Goal: Ask a question: Seek information or help from site administrators or community

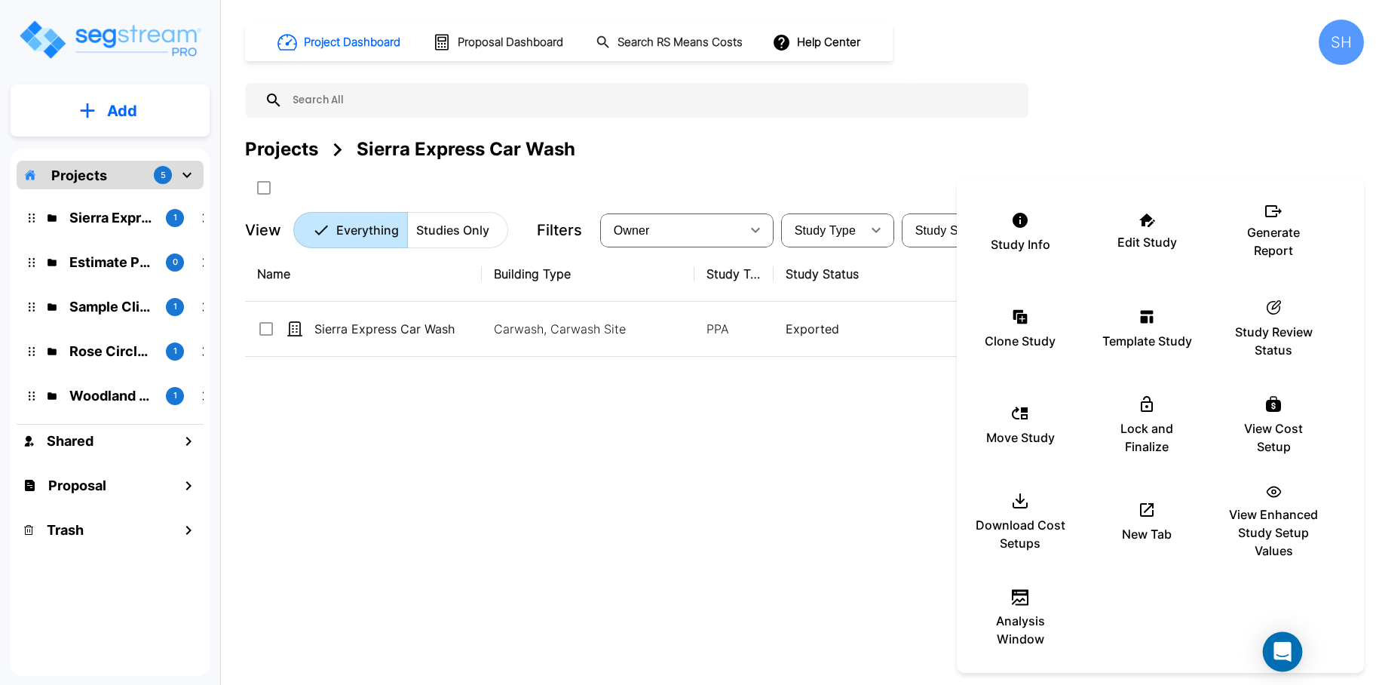
click at [1276, 643] on div "Open Intercom Messenger" at bounding box center [1283, 652] width 40 height 40
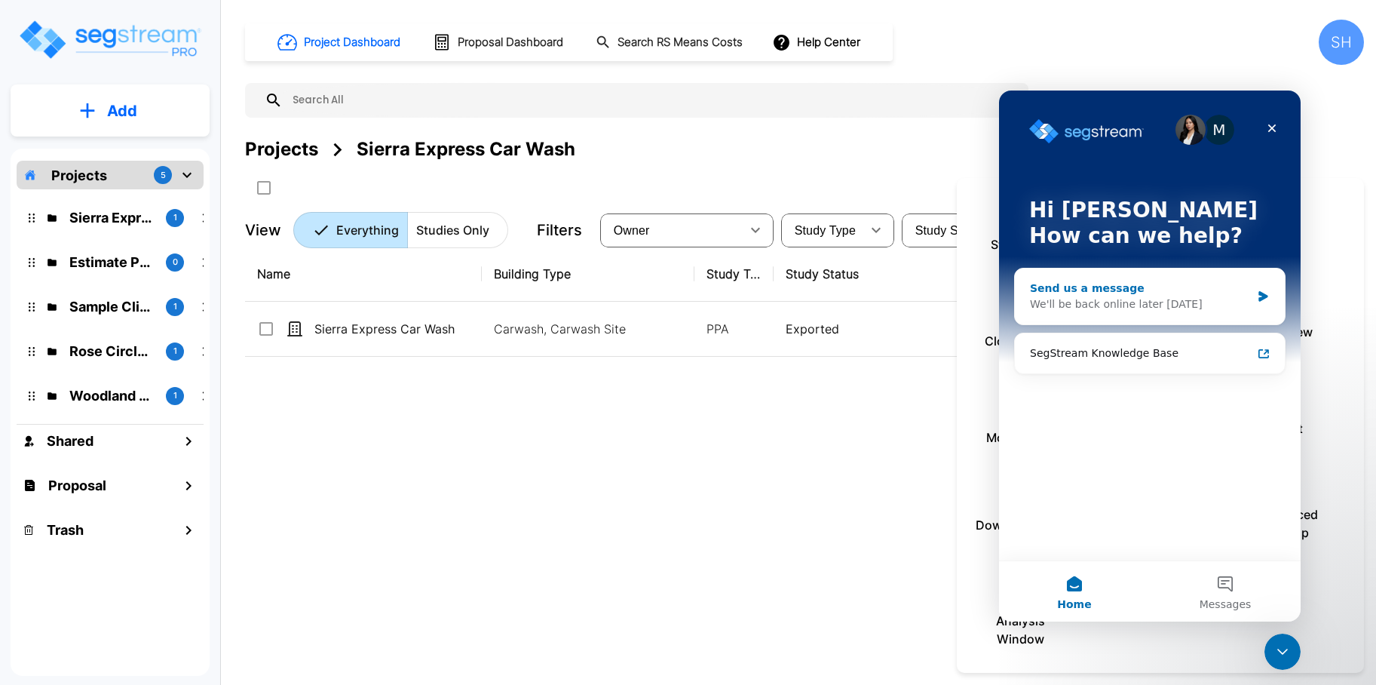
click at [1139, 298] on div "We'll be back online later [DATE]" at bounding box center [1140, 304] width 221 height 16
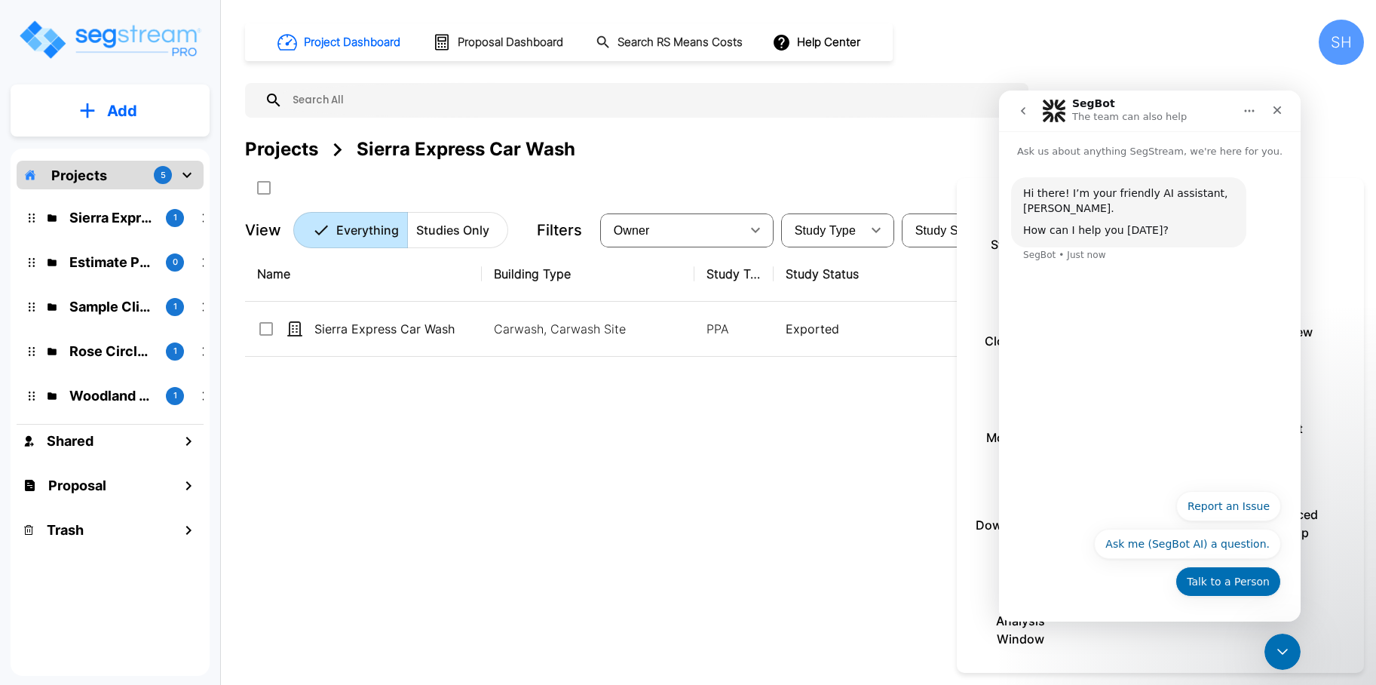
click at [1225, 585] on button "Talk to a Person" at bounding box center [1229, 581] width 106 height 30
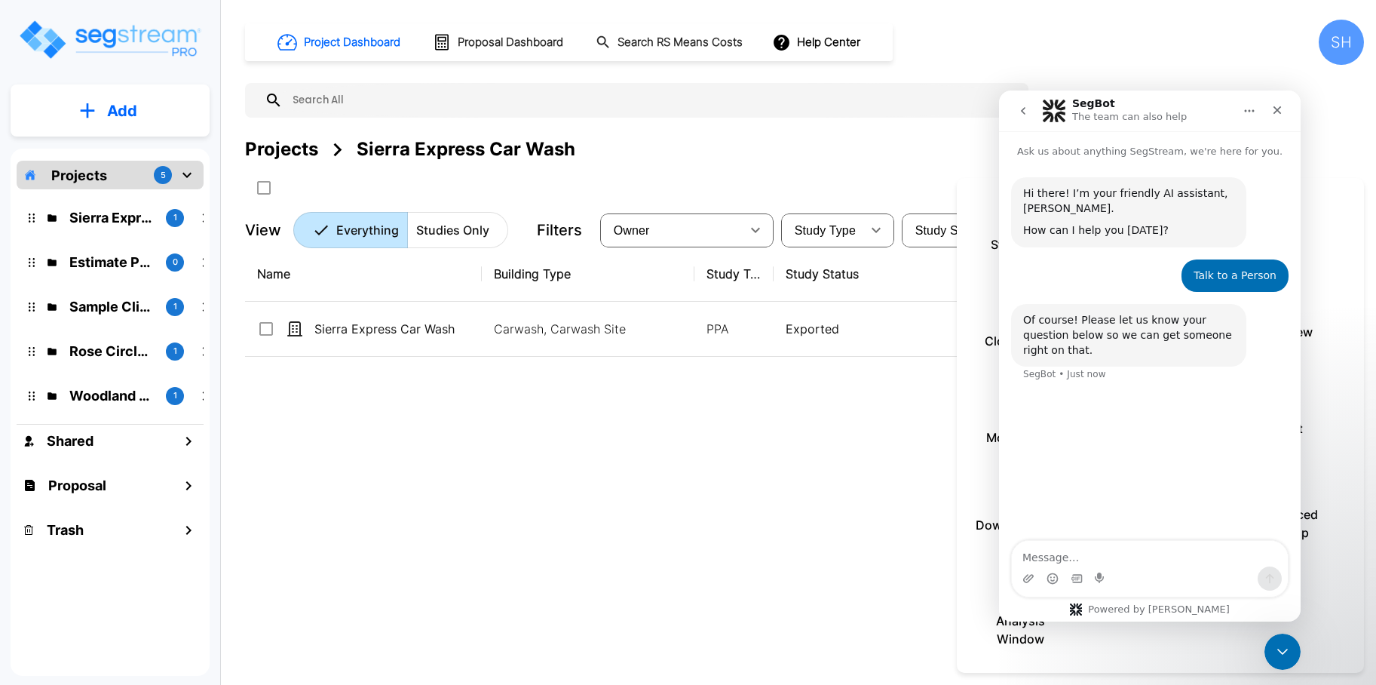
click at [1111, 562] on textarea "Message…" at bounding box center [1150, 554] width 276 height 26
type textarea "Hello."
click at [387, 330] on div at bounding box center [688, 342] width 1376 height 685
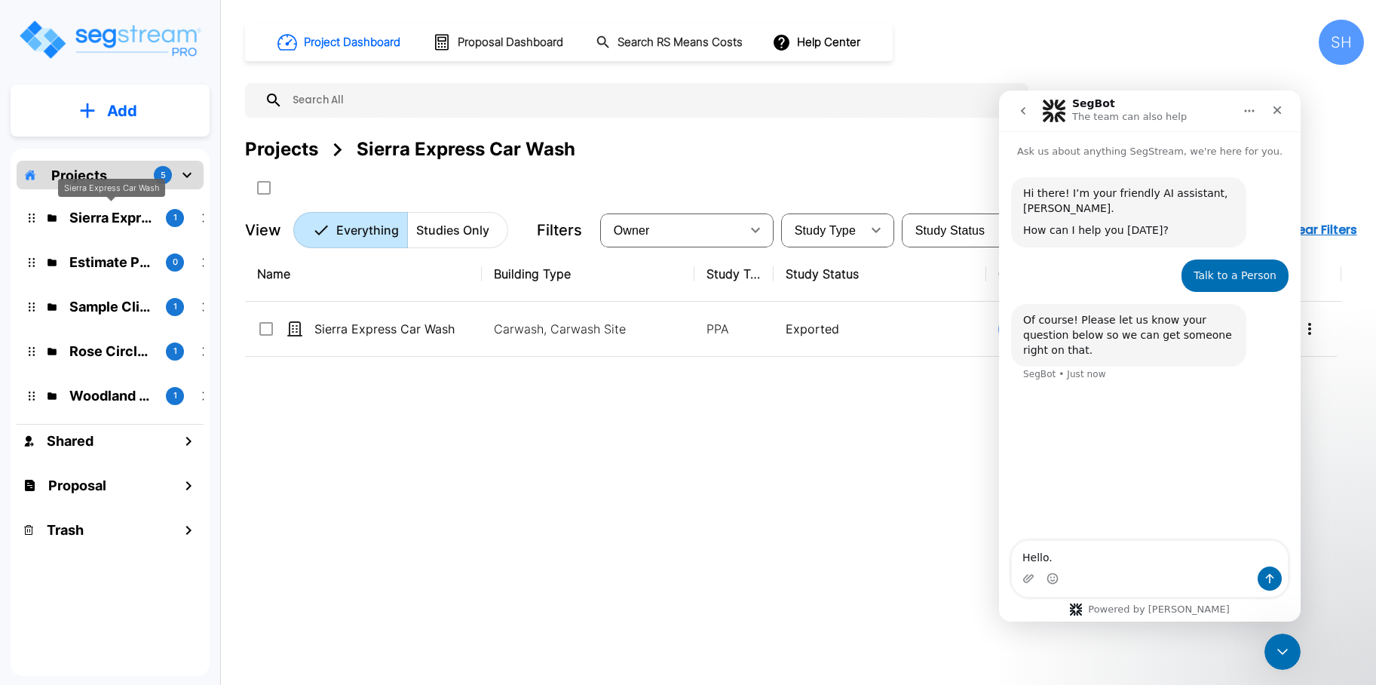
click at [121, 222] on p "Sierra Express Car Wash" at bounding box center [111, 217] width 84 height 20
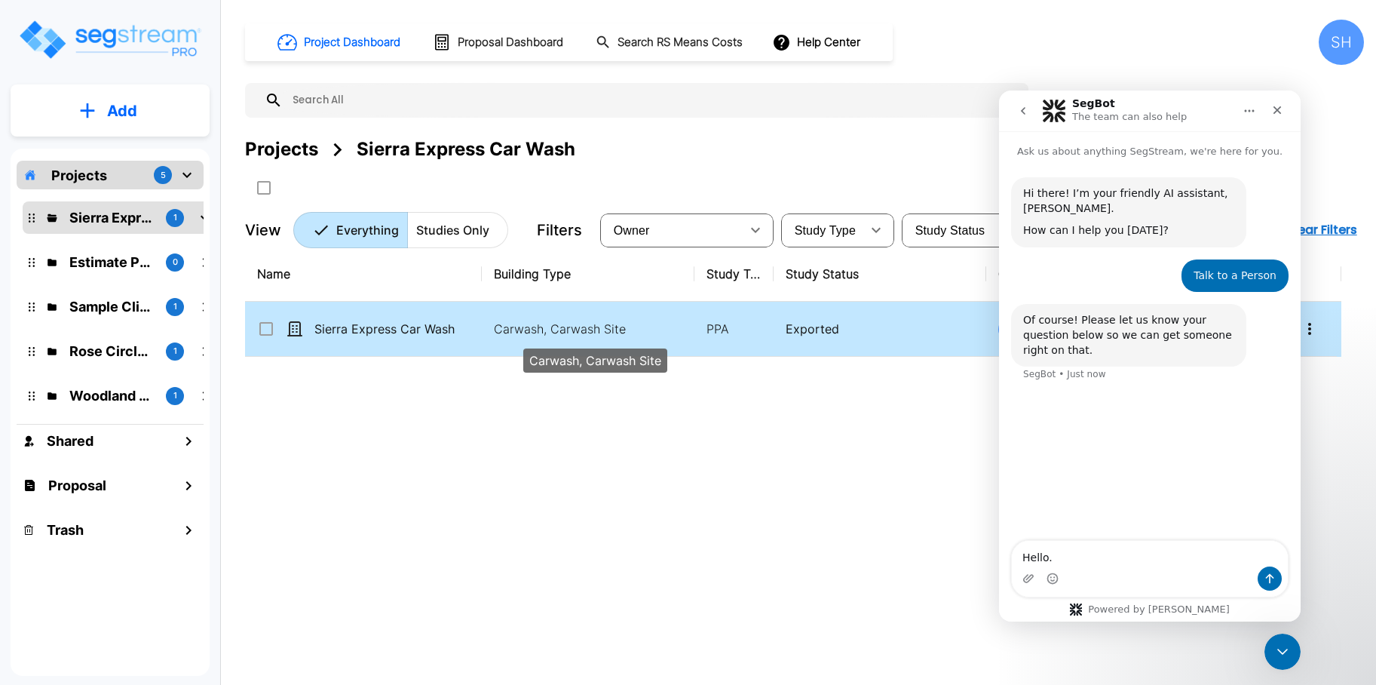
click at [573, 326] on p "Carwash, Carwash Site" at bounding box center [596, 329] width 204 height 18
checkbox input "true"
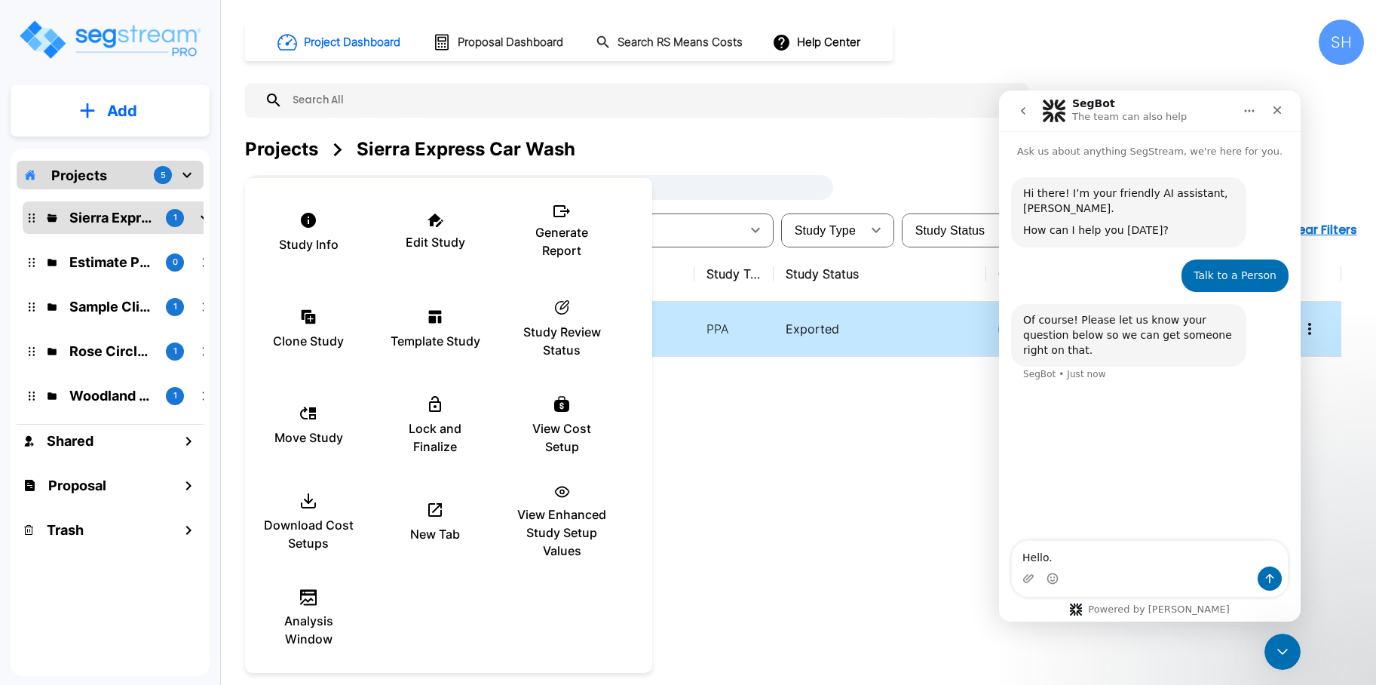
click at [1309, 333] on div at bounding box center [688, 342] width 1376 height 685
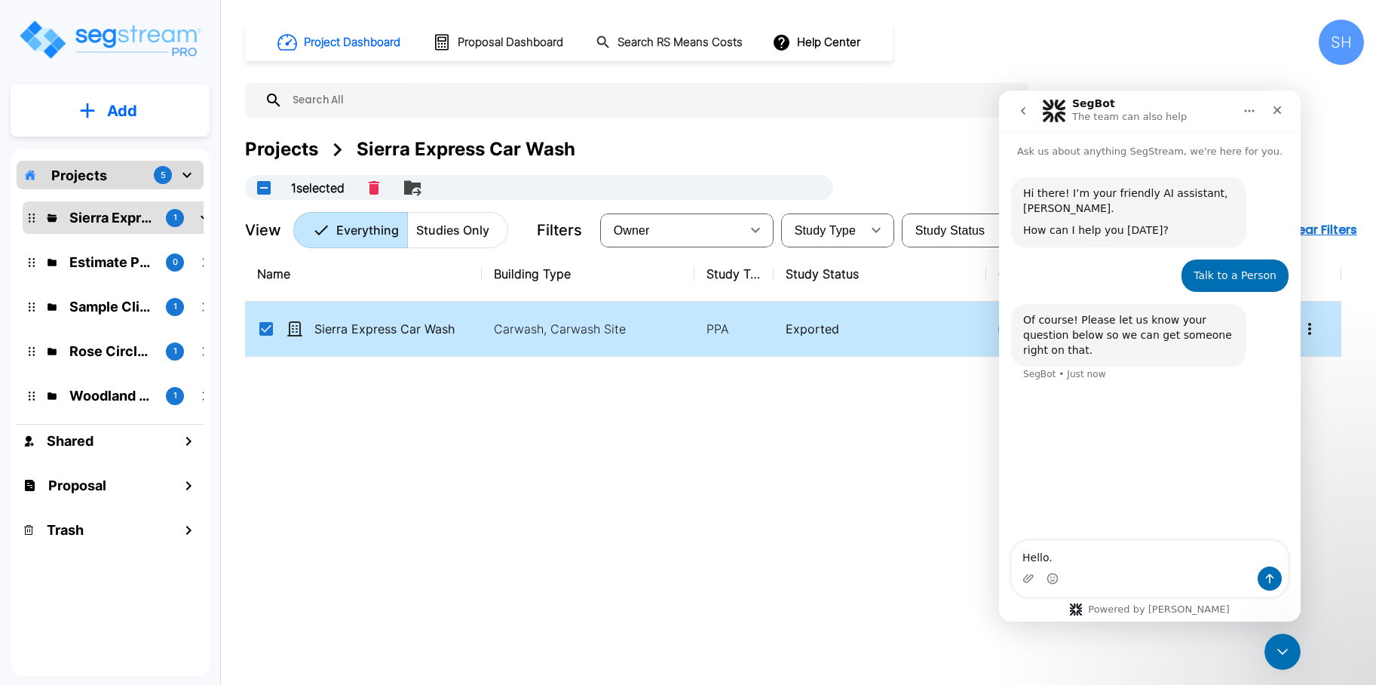
click at [1309, 328] on icon "More-Options" at bounding box center [1309, 329] width 3 height 12
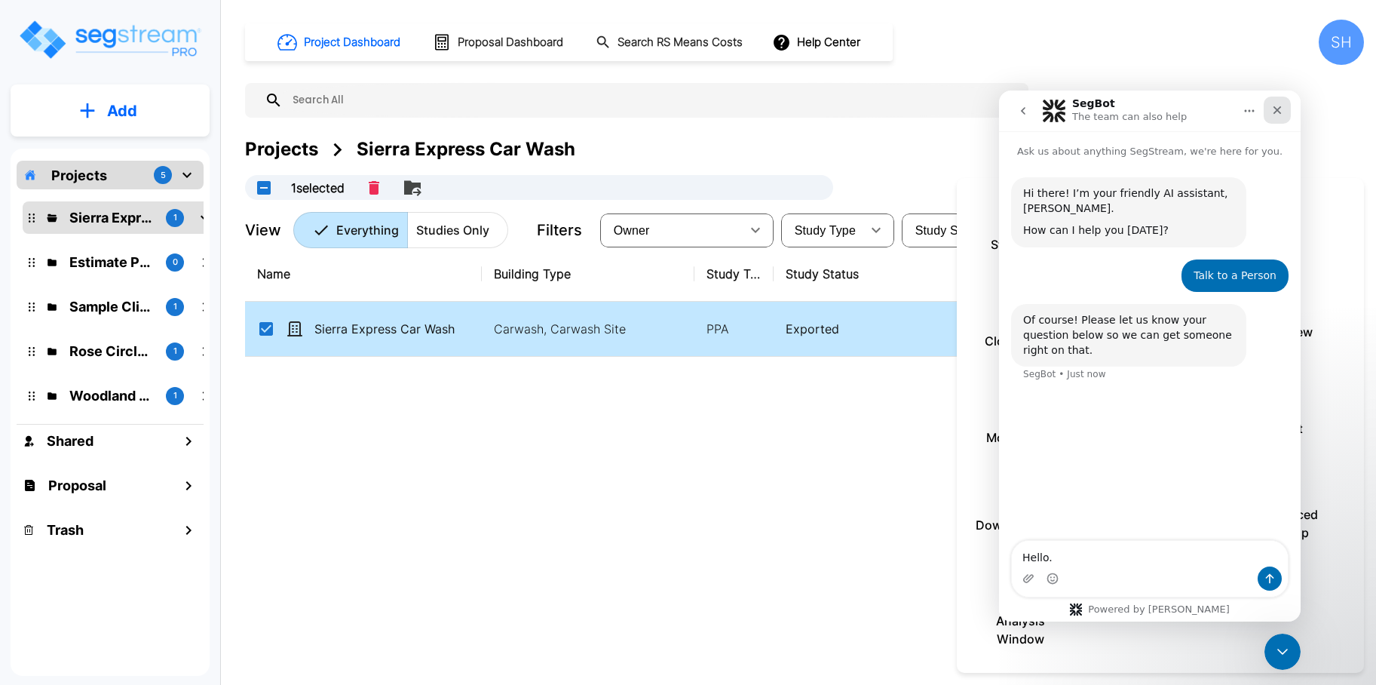
click at [1273, 112] on icon "Close" at bounding box center [1277, 110] width 12 height 12
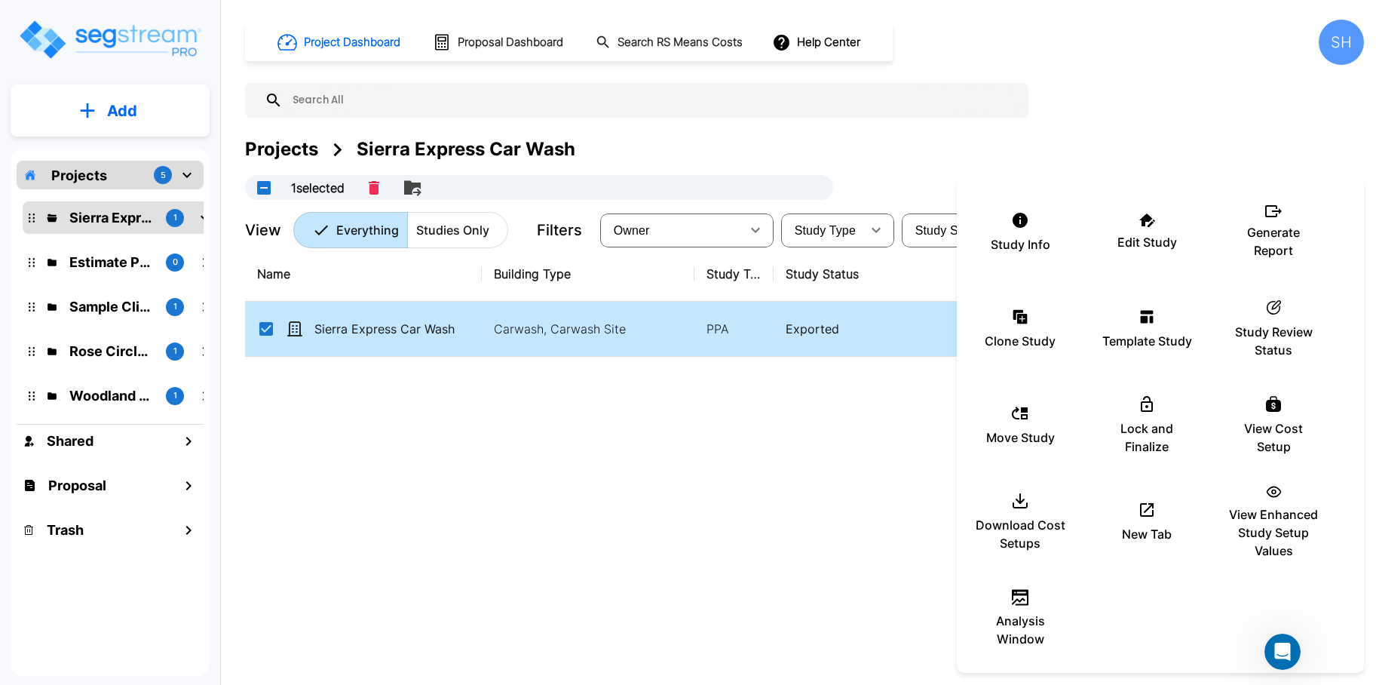
click at [512, 339] on div at bounding box center [688, 342] width 1376 height 685
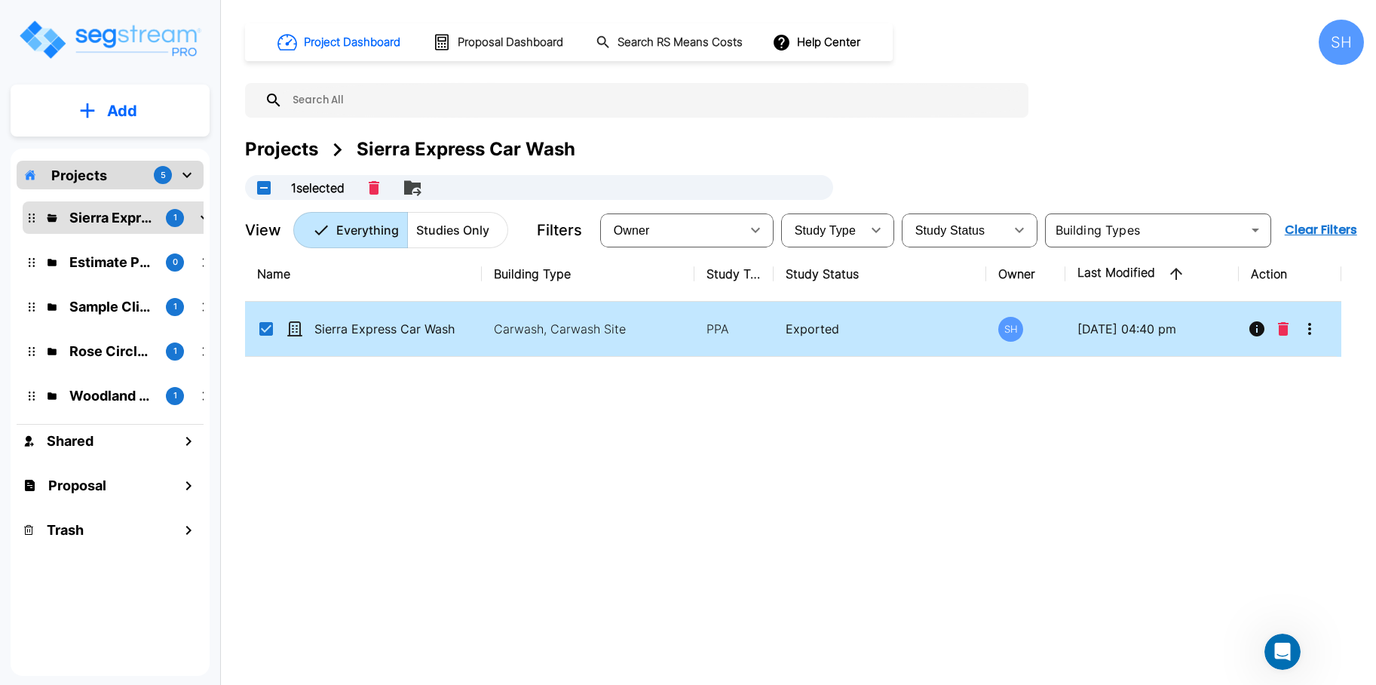
click at [512, 339] on div at bounding box center [688, 342] width 1376 height 685
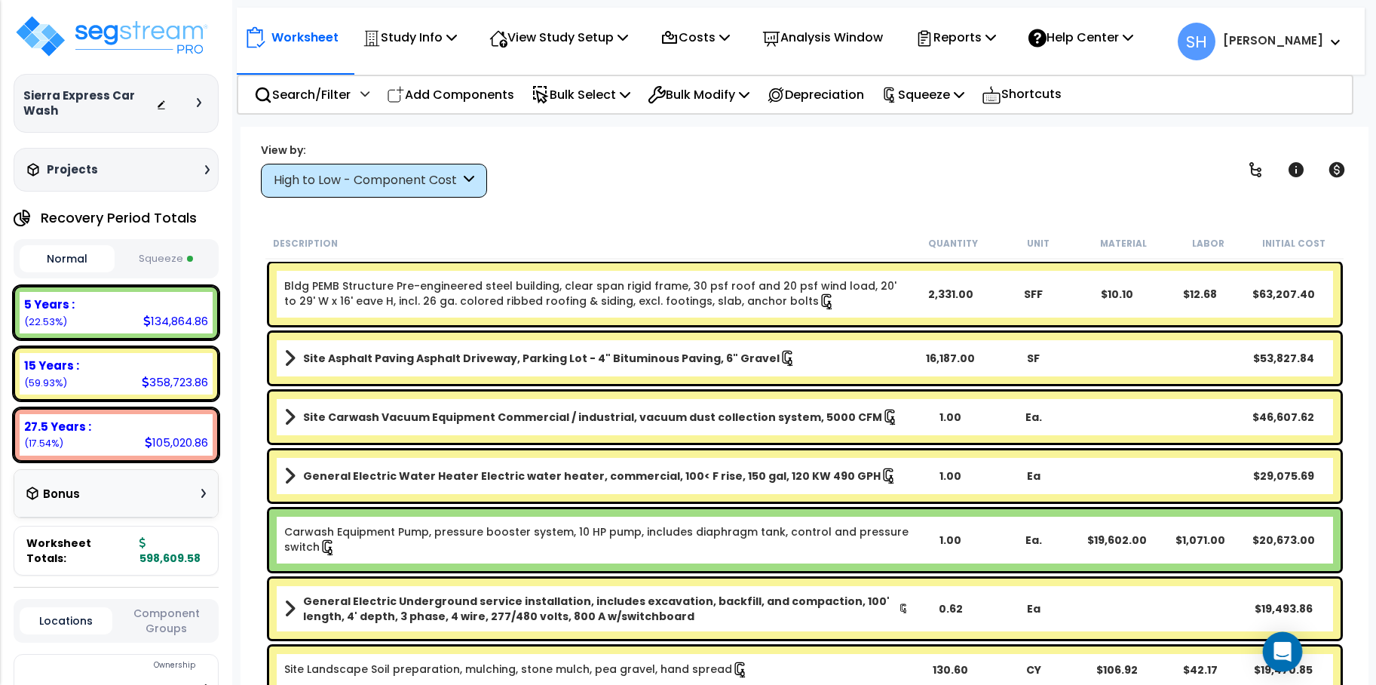
click at [1283, 658] on icon "Open Intercom Messenger" at bounding box center [1282, 652] width 17 height 20
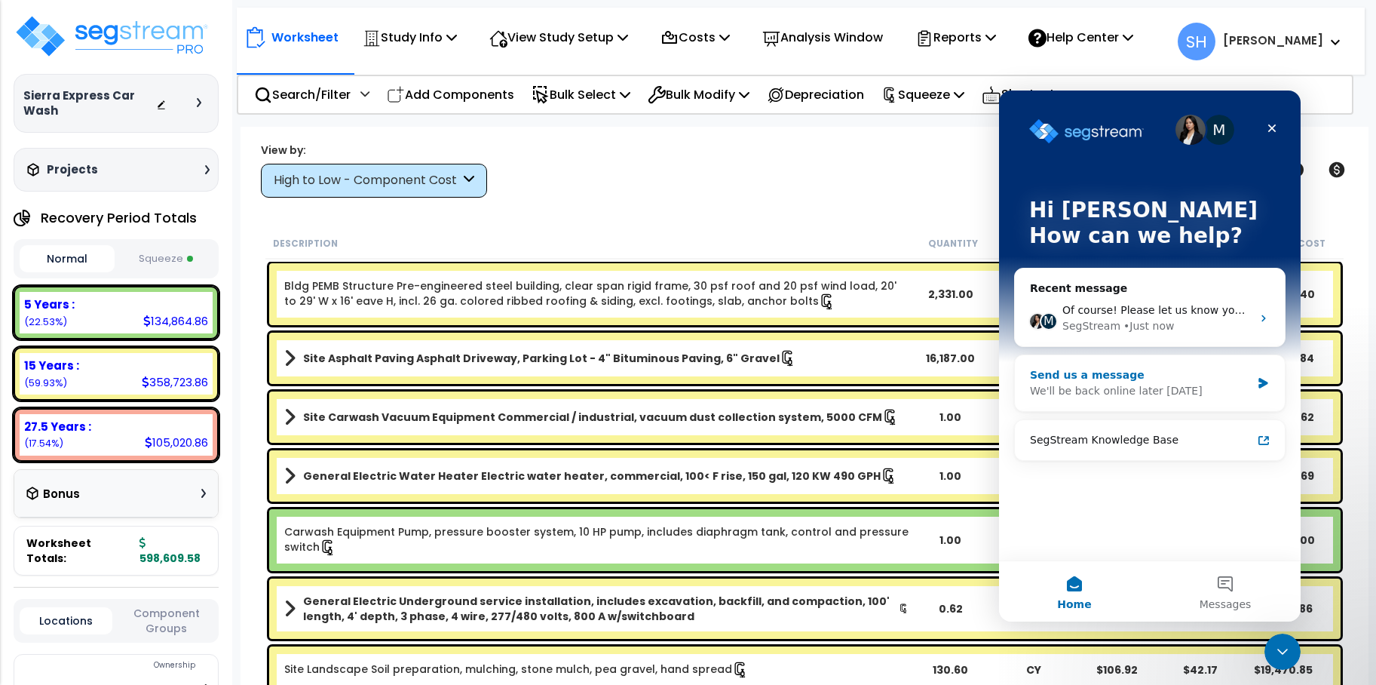
click at [1130, 386] on div "We'll be back online later [DATE]" at bounding box center [1140, 391] width 221 height 16
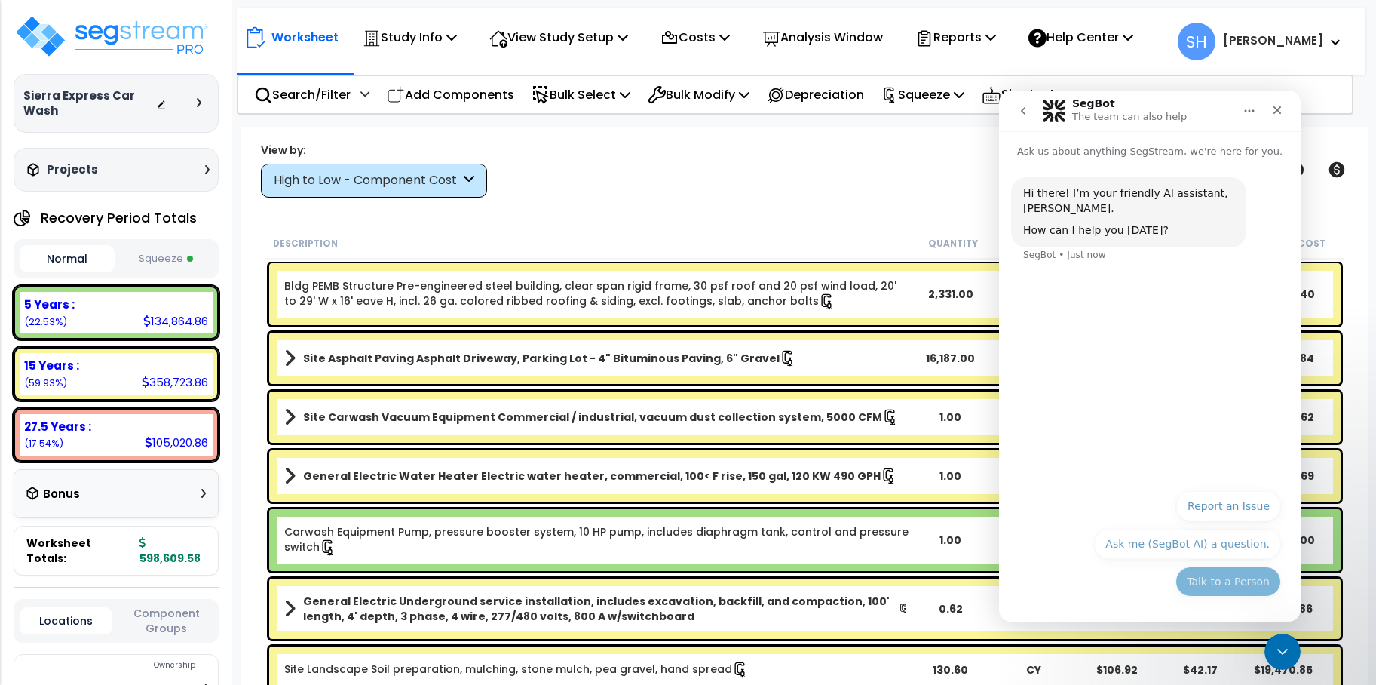
click at [1226, 581] on button "Talk to a Person" at bounding box center [1229, 581] width 106 height 30
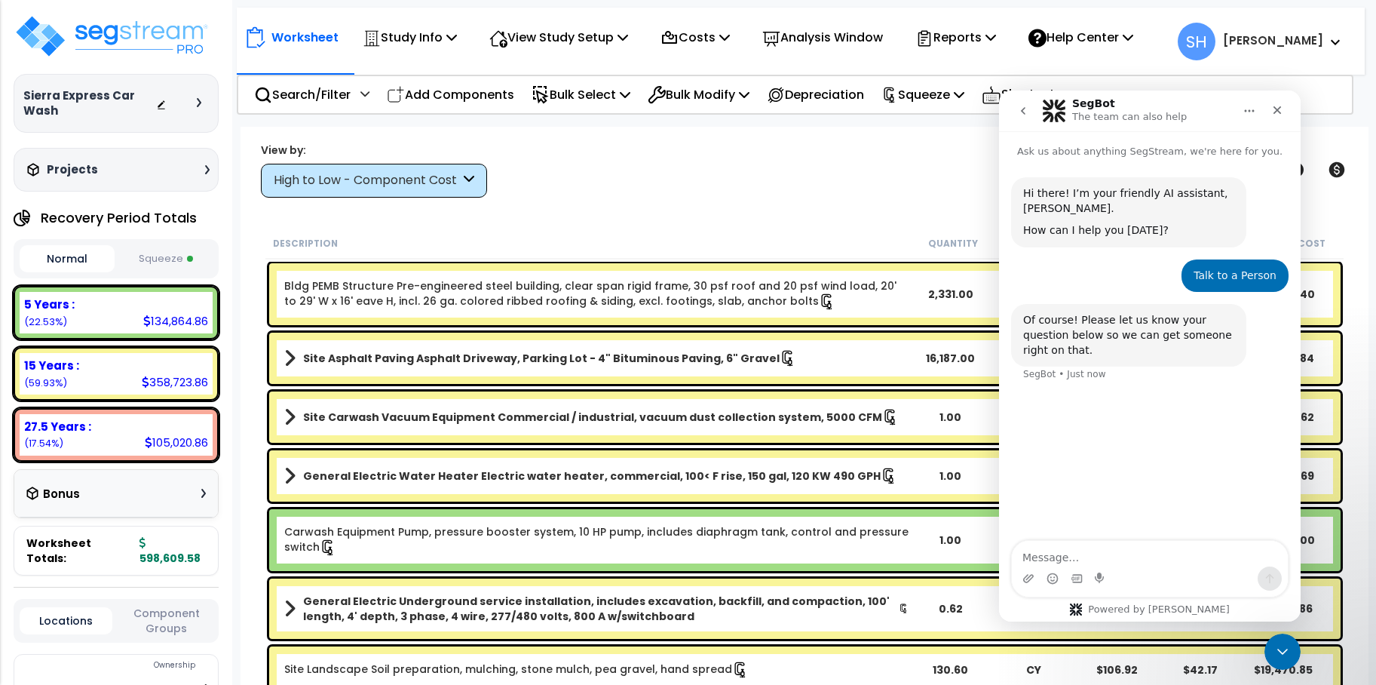
click at [1173, 557] on textarea "Message…" at bounding box center [1150, 554] width 276 height 26
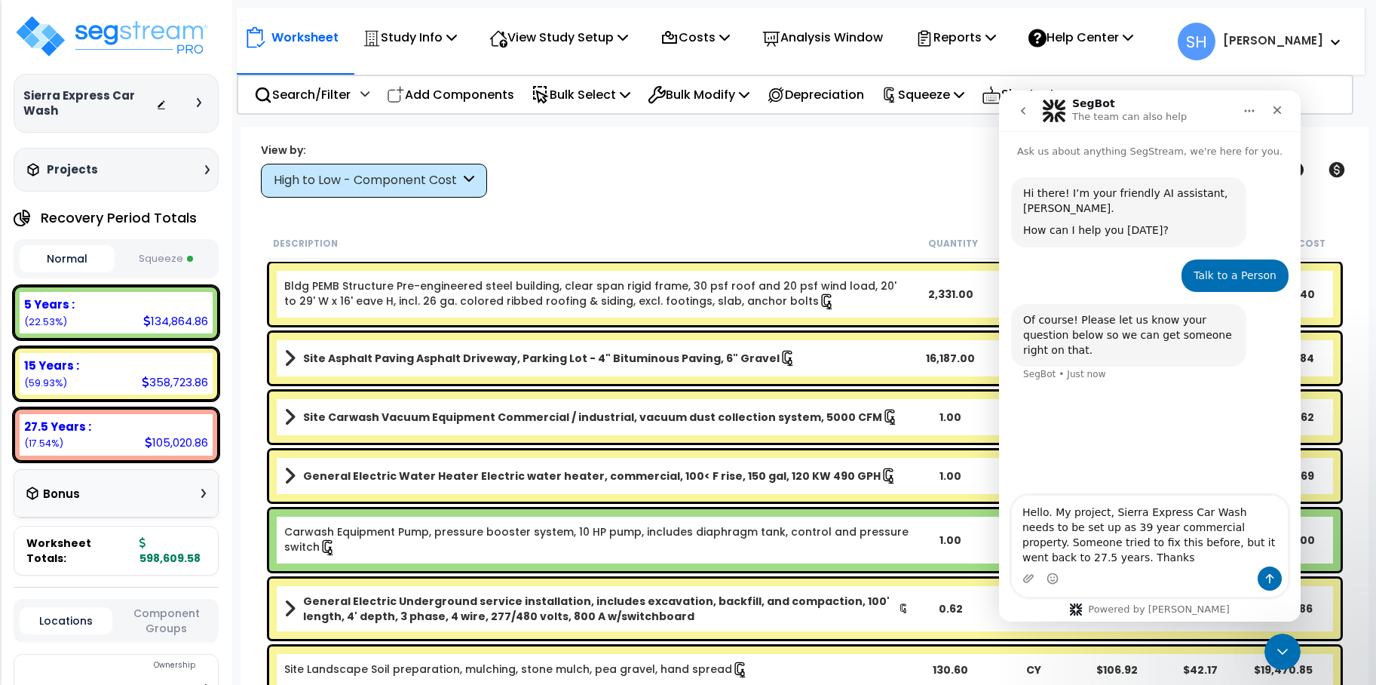
type textarea "Hello. My project, Sierra Express Car Wash needs to be set up as 39 year commer…"
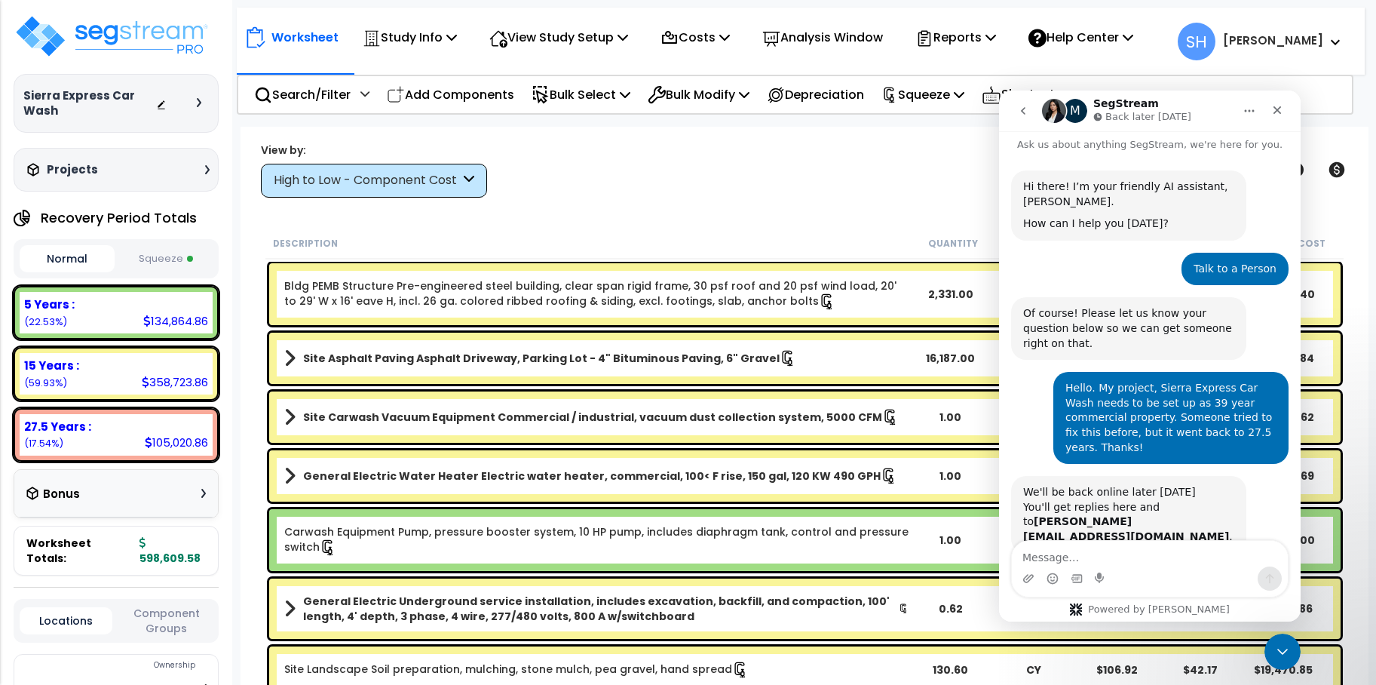
scroll to position [49, 0]
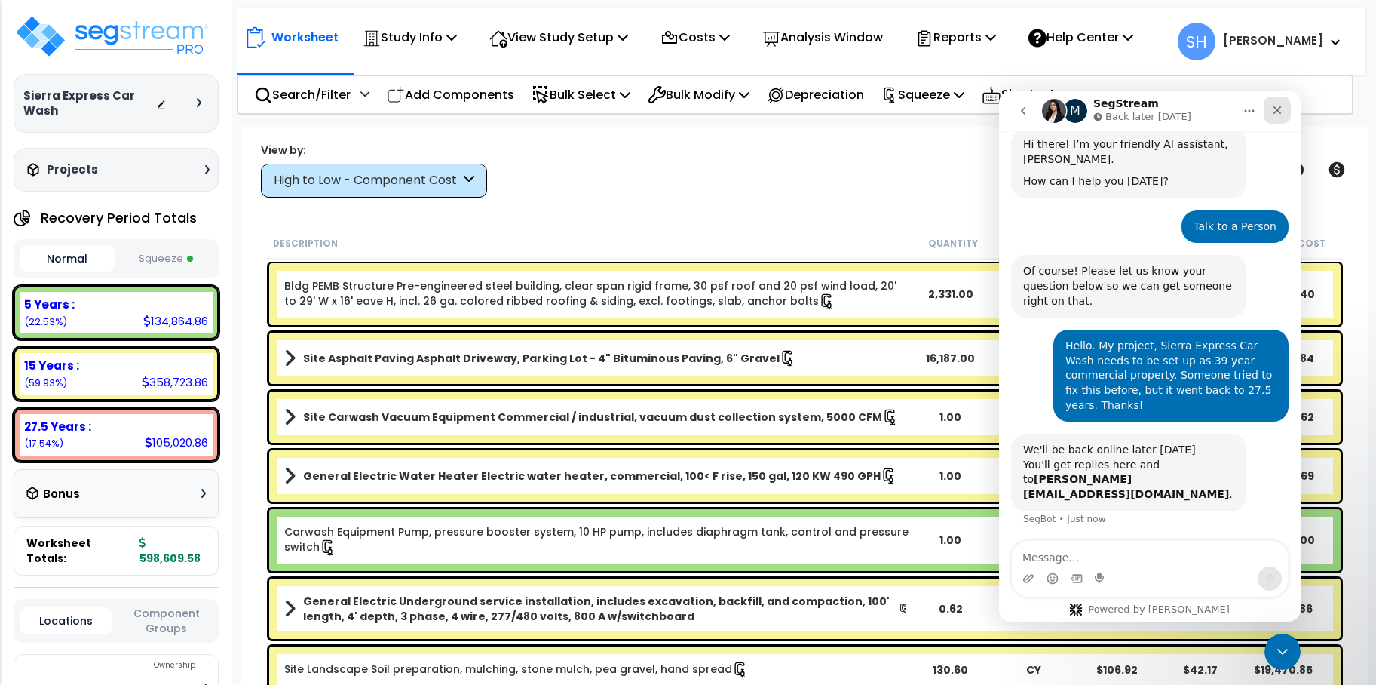
click at [1275, 108] on icon "Close" at bounding box center [1278, 110] width 8 height 8
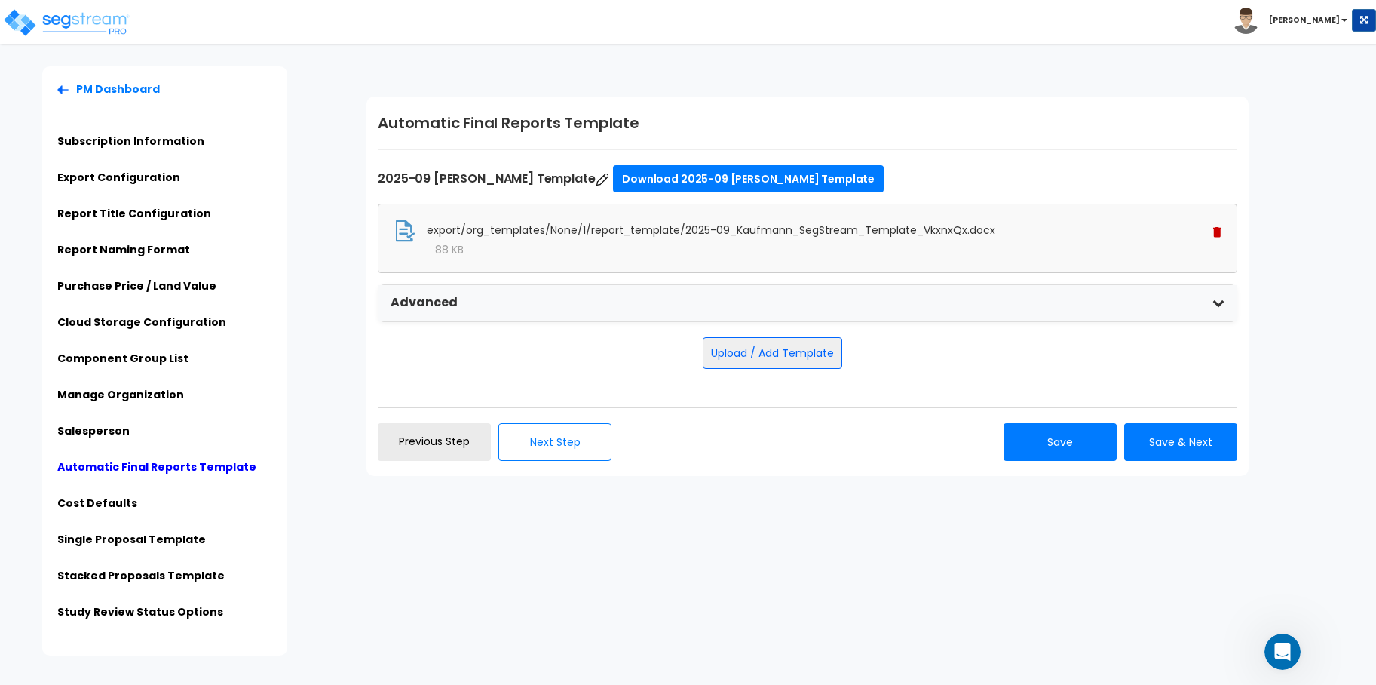
click at [72, 15] on div "Click to return on the top page" at bounding box center [76, 9] width 143 height 19
click at [87, 21] on img at bounding box center [66, 23] width 128 height 30
